Goal: Task Accomplishment & Management: Use online tool/utility

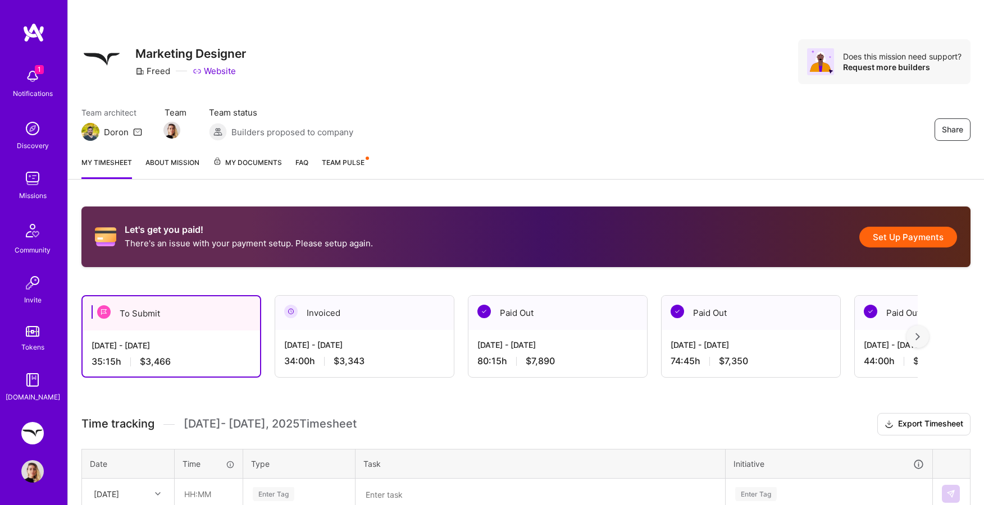
scroll to position [10, 0]
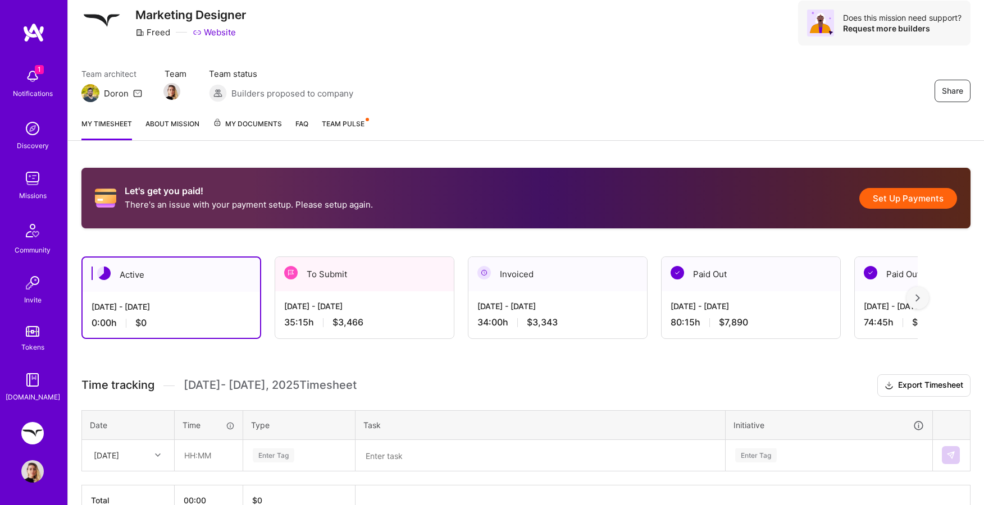
scroll to position [103, 0]
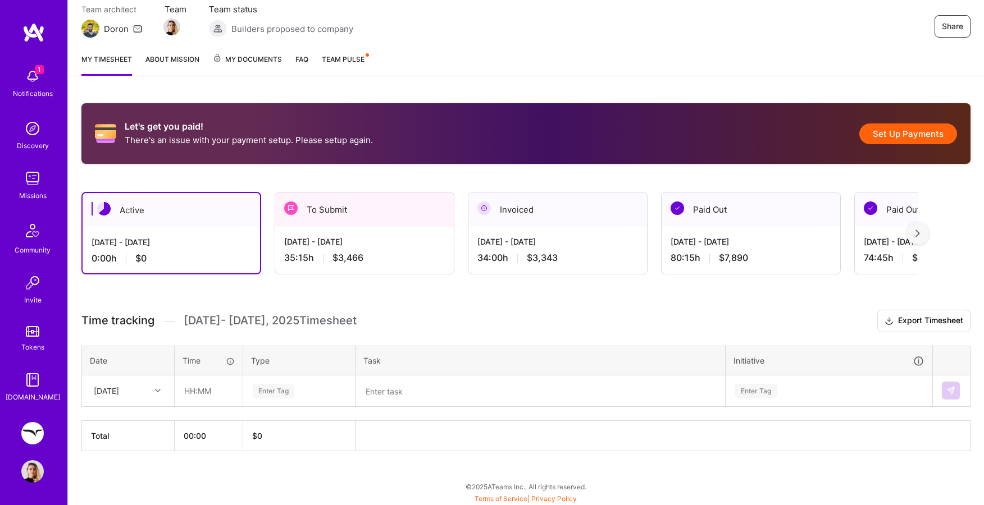
click at [340, 226] on div "To Submit" at bounding box center [364, 210] width 179 height 34
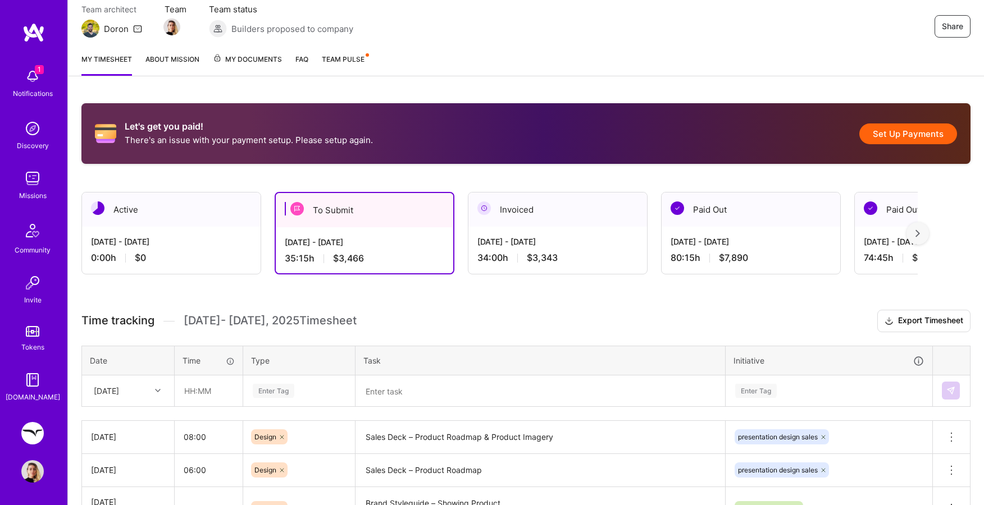
click at [903, 133] on button "Set Up Payments" at bounding box center [908, 134] width 98 height 21
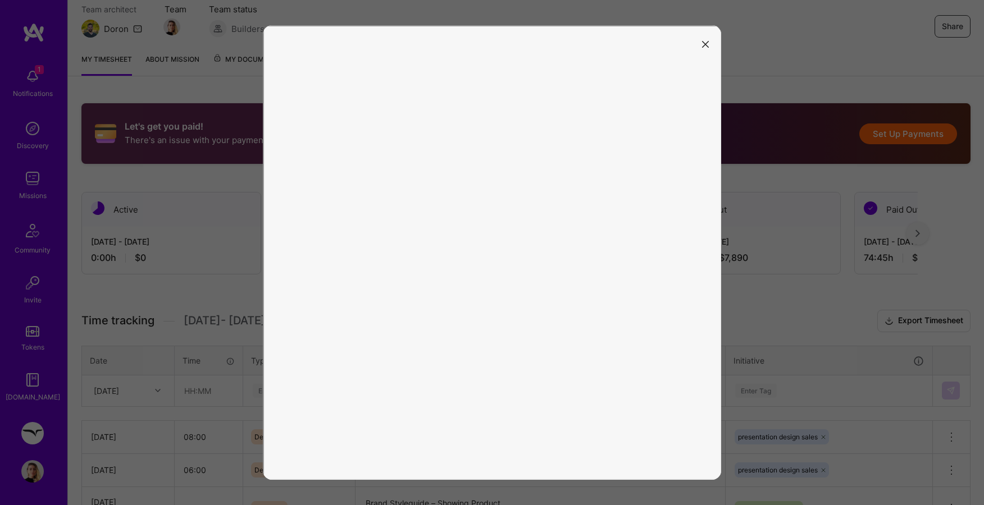
click at [707, 47] on icon "modal" at bounding box center [705, 44] width 7 height 7
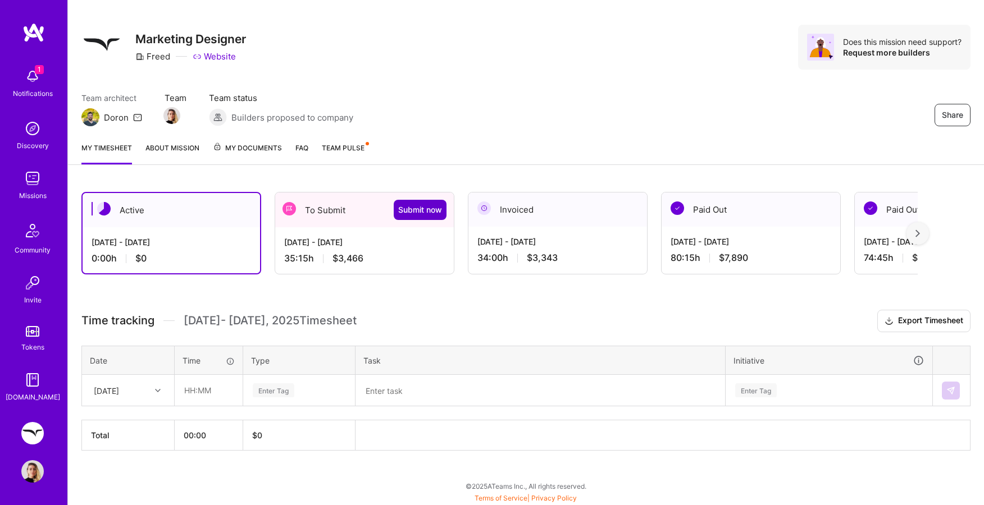
click at [423, 211] on div "To Submit Submit now" at bounding box center [364, 210] width 179 height 35
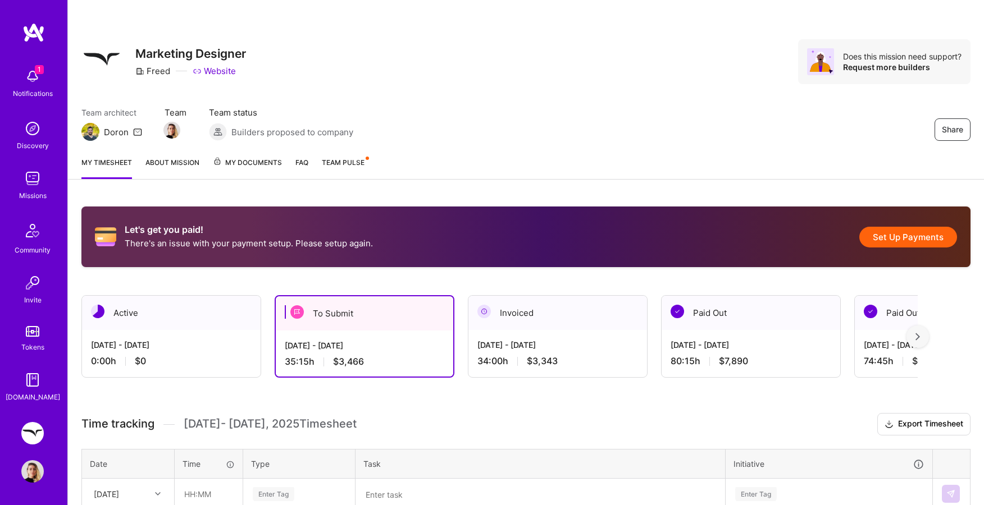
click at [913, 244] on button "Set Up Payments" at bounding box center [908, 237] width 98 height 21
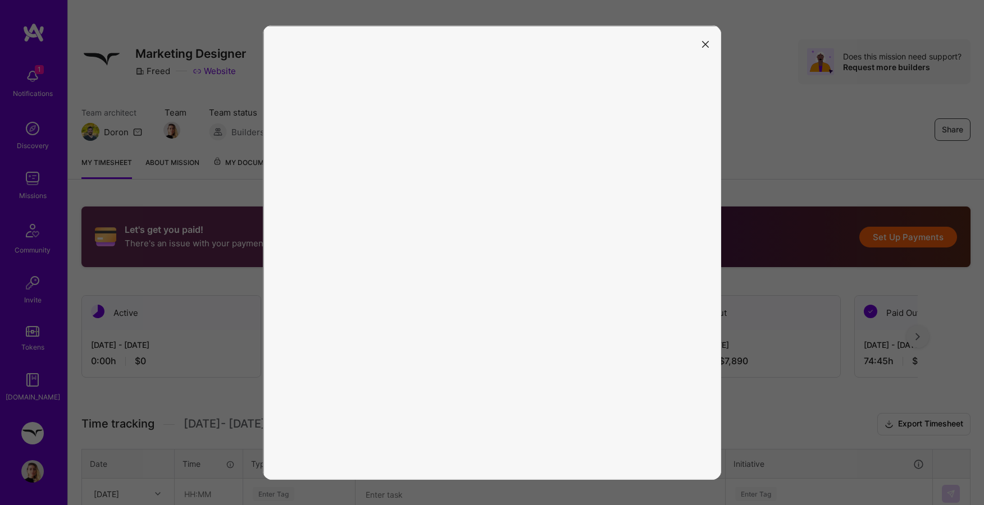
click at [775, 113] on div at bounding box center [492, 252] width 984 height 505
